Goal: Book appointment/travel/reservation

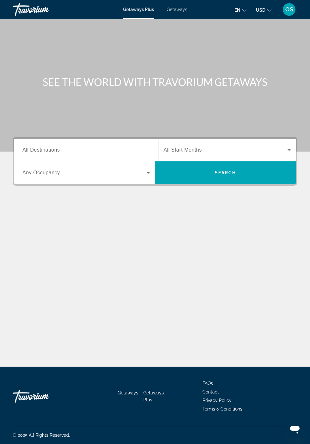
click at [269, 11] on icon "Change currency" at bounding box center [269, 10] width 4 height 4
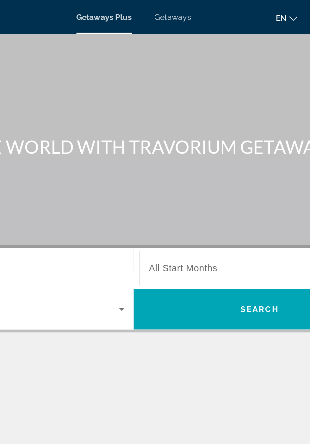
click at [178, 11] on span "Getaways" at bounding box center [177, 9] width 21 height 5
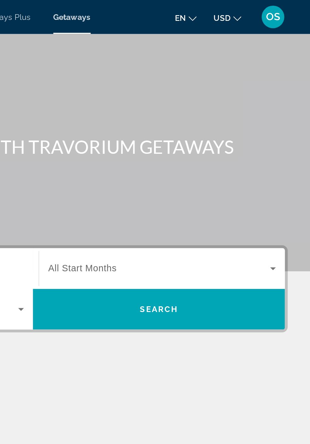
click at [268, 10] on icon "Change currency" at bounding box center [269, 10] width 4 height 3
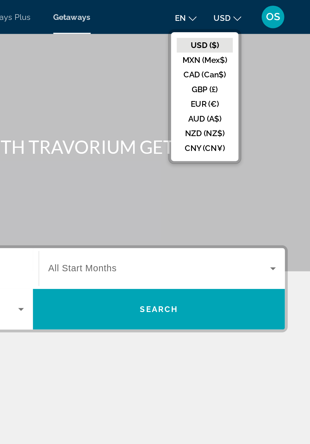
click at [256, 44] on button "CAD (Can$)" at bounding box center [250, 42] width 31 height 8
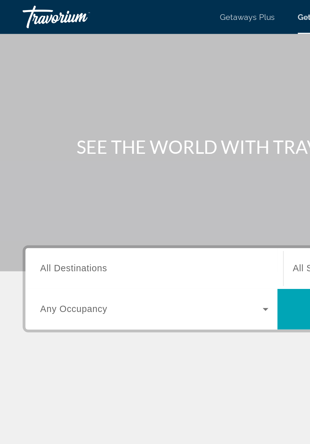
click at [79, 150] on input "Destination All Destinations" at bounding box center [85, 151] width 127 height 8
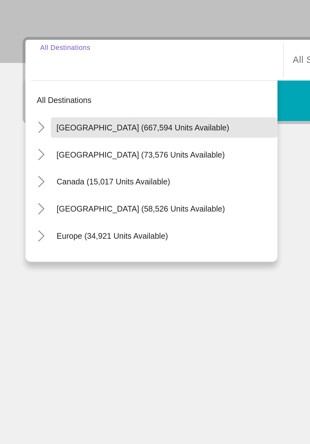
click at [100, 189] on span "[GEOGRAPHIC_DATA] (667,594 units available)" at bounding box center [80, 187] width 96 height 5
type input "**********"
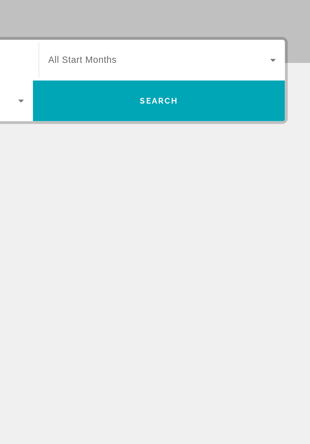
click at [289, 150] on icon "Search widget" at bounding box center [288, 150] width 3 height 2
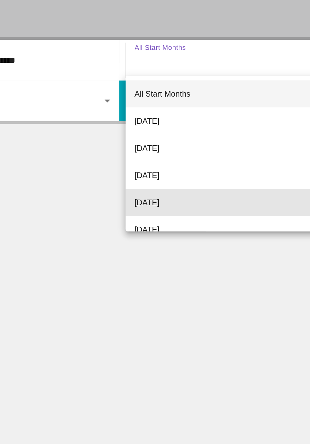
click at [177, 230] on span "[DATE]" at bounding box center [170, 230] width 14 height 8
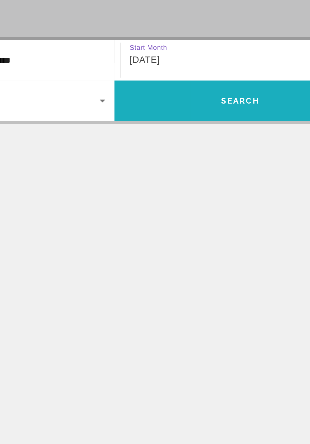
click at [225, 175] on span "Search widget" at bounding box center [225, 172] width 141 height 15
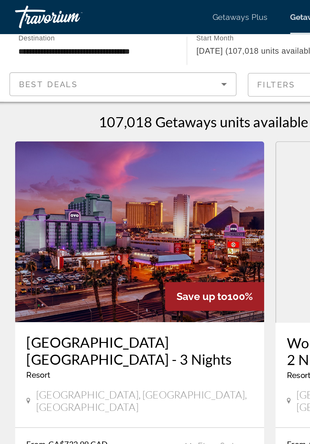
click at [88, 29] on input "**********" at bounding box center [58, 29] width 86 height 8
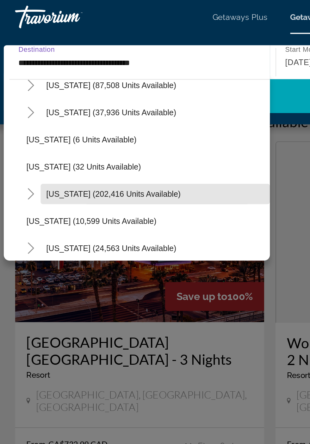
scroll to position [70, 0]
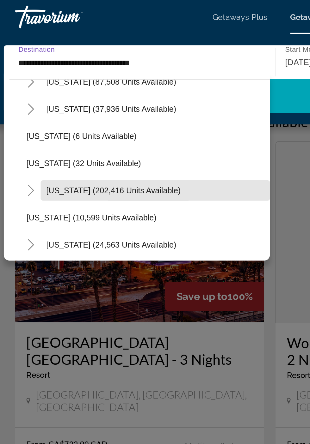
click at [87, 107] on span "[US_STATE] (202,416 units available)" at bounding box center [67, 106] width 75 height 5
type input "**********"
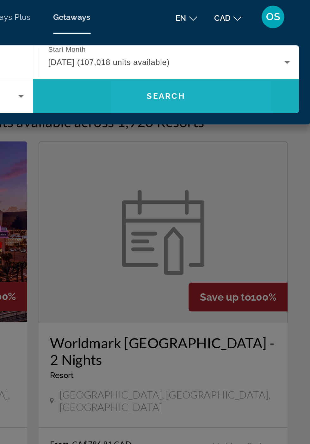
scroll to position [0, 0]
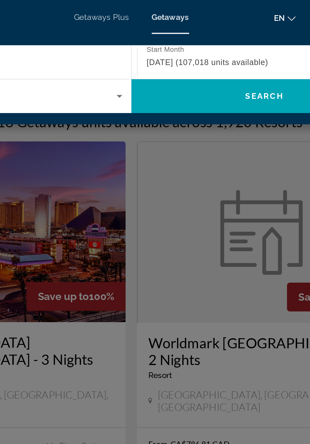
click at [149, 54] on icon "Search widget" at bounding box center [148, 54] width 3 height 2
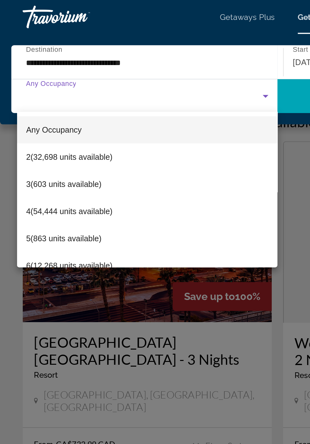
click at [169, 55] on div at bounding box center [155, 222] width 310 height 444
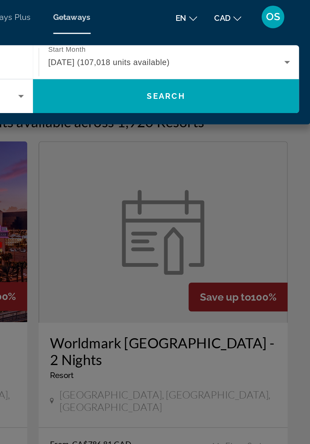
click at [296, 35] on icon "Search widget" at bounding box center [296, 35] width 3 height 2
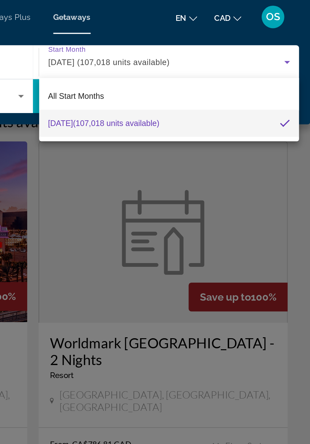
click at [267, 100] on div at bounding box center [155, 222] width 310 height 444
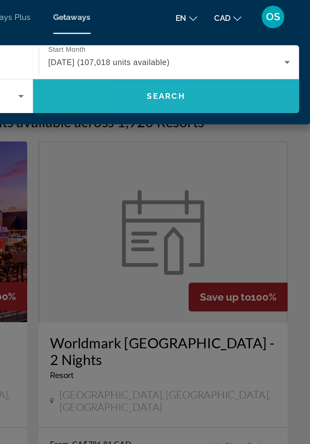
click at [268, 54] on span "Search widget" at bounding box center [229, 53] width 149 height 15
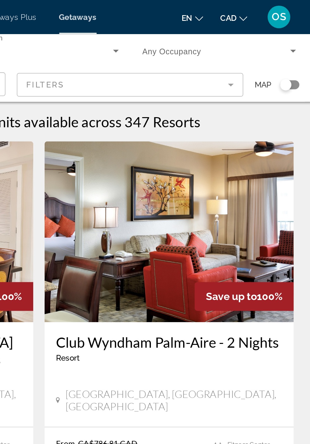
click at [260, 49] on mat-form-field "Filters" at bounding box center [206, 47] width 127 height 13
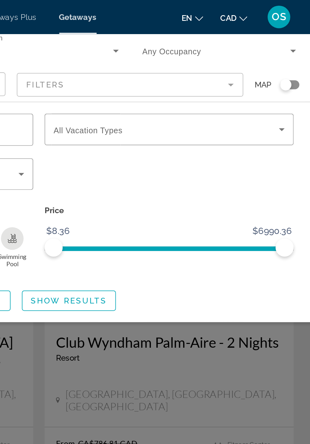
click at [291, 72] on icon "Search widget" at bounding box center [290, 73] width 3 height 2
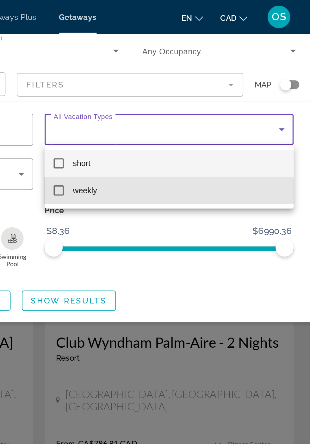
click at [166, 109] on mat-pseudo-checkbox at bounding box center [166, 107] width 6 height 6
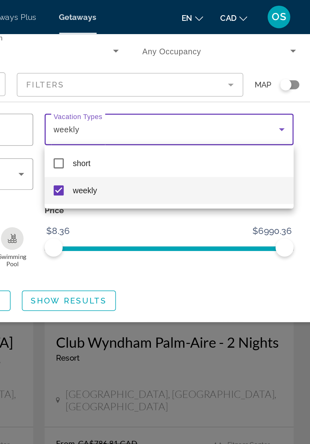
click at [187, 169] on div at bounding box center [155, 222] width 310 height 444
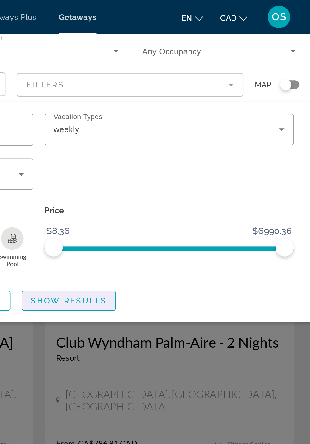
click at [187, 169] on span "Show Results" at bounding box center [171, 168] width 42 height 5
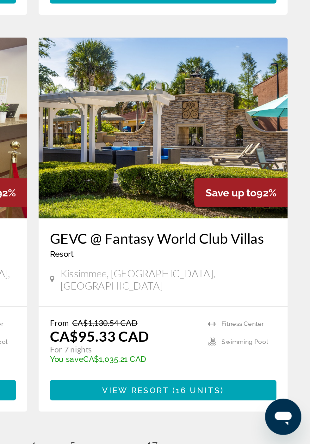
scroll to position [1019, 0]
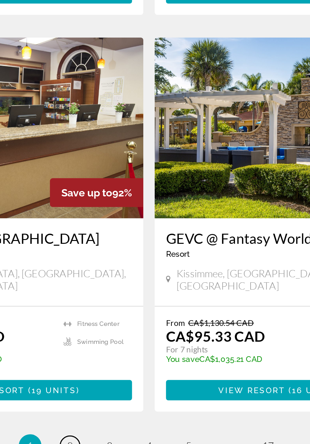
click at [110, 442] on span "2" at bounding box center [110, 445] width 3 height 7
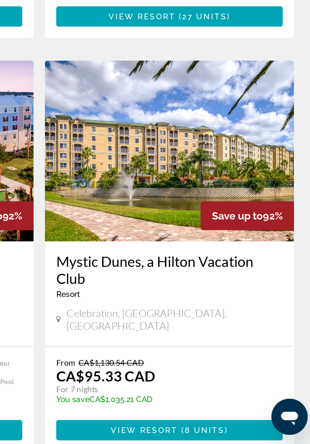
scroll to position [81, 0]
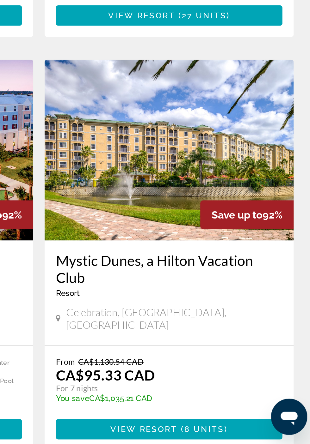
click at [146, 346] on div "[GEOGRAPHIC_DATA] - This is an adults only resort [GEOGRAPHIC_DATA], [GEOGRAPHI…" at bounding box center [82, 360] width 139 height 58
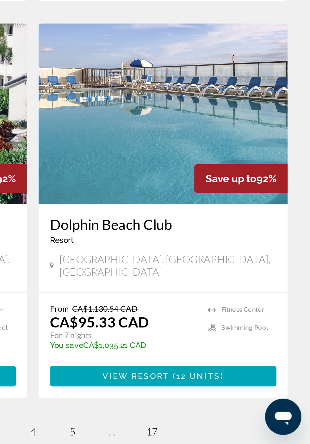
scroll to position [1008, 0]
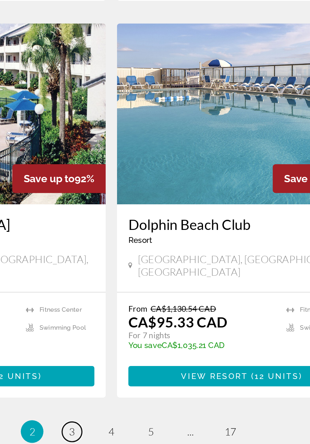
click at [132, 432] on link "page 3" at bounding box center [132, 437] width 11 height 11
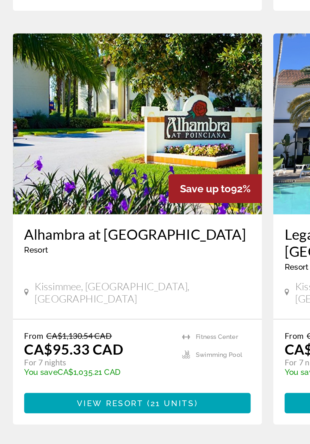
scroll to position [1012, 0]
